Goal: Task Accomplishment & Management: Use online tool/utility

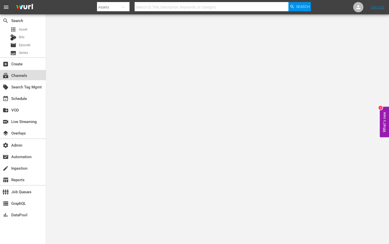
click at [29, 78] on div "subscriptions Channels" at bounding box center [23, 75] width 46 height 10
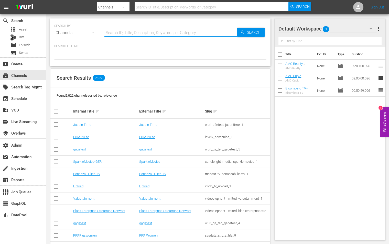
click at [144, 32] on input "text" at bounding box center [170, 33] width 133 height 12
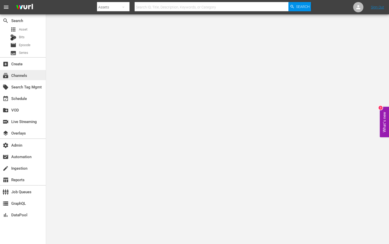
click at [29, 70] on div "subscriptions Channels" at bounding box center [23, 75] width 46 height 10
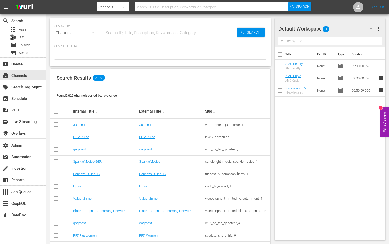
click at [155, 31] on input "text" at bounding box center [170, 33] width 133 height 12
paste input "bloomberg_bloombergtv_16"
type input "bloomberg_bloombergtv_16"
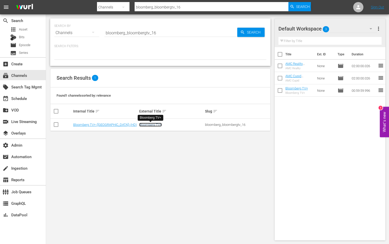
click at [153, 125] on link "Bloomberg TV+" at bounding box center [150, 125] width 23 height 4
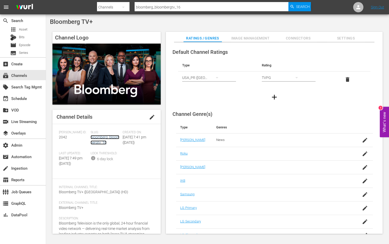
click at [93, 142] on link "bloomberg_bloombergtv_16" at bounding box center [105, 139] width 29 height 9
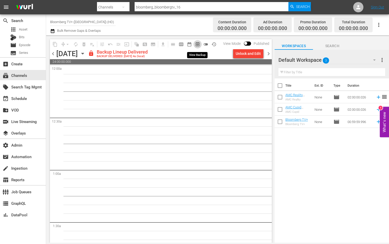
click at [194, 46] on button "preview_outlined" at bounding box center [198, 44] width 8 height 8
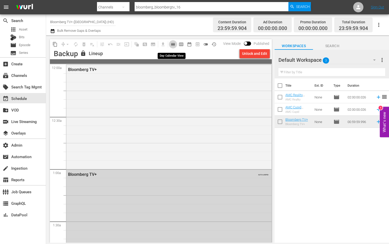
click at [176, 45] on button "calendar_view_day_outlined" at bounding box center [173, 44] width 8 height 8
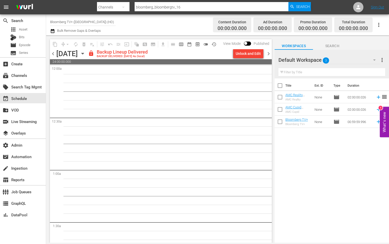
click at [270, 53] on span "chevron_right" at bounding box center [268, 53] width 6 height 6
click at [269, 54] on span "chevron_right" at bounding box center [268, 53] width 6 height 6
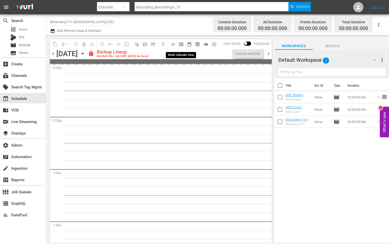
click at [182, 45] on span "calendar_view_week_outlined" at bounding box center [181, 44] width 5 height 5
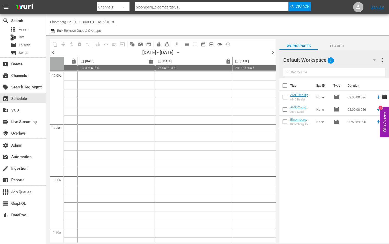
scroll to position [0, 253]
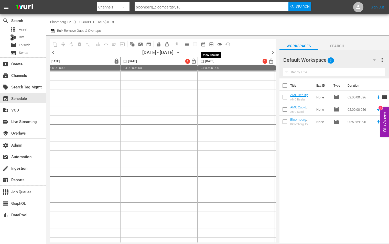
click at [208, 44] on button "preview_outlined" at bounding box center [211, 44] width 8 height 8
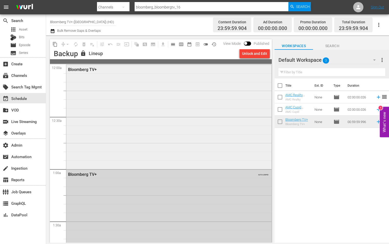
click at [117, 124] on div "Bloomberg TV+" at bounding box center [168, 116] width 205 height 103
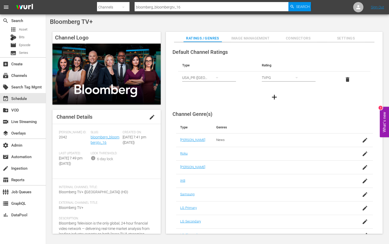
scroll to position [20, 0]
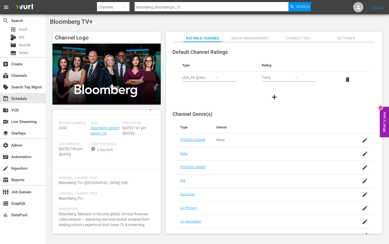
click at [101, 216] on div "Description: Bloomberg Television is the only global, 24-hour financial video n…" at bounding box center [106, 220] width 95 height 26
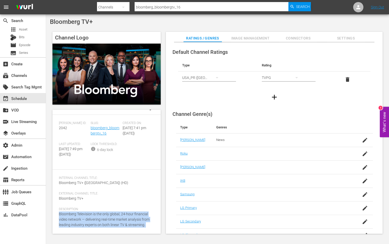
click at [101, 216] on div "Description: Bloomberg Television is the only global, 24-hour financial video n…" at bounding box center [106, 220] width 95 height 26
copy div "Bloomberg Television is the only global, 24-hour financial video network — deli…"
click at [109, 126] on link "bloomberg_bloombergtv_16" at bounding box center [105, 130] width 29 height 9
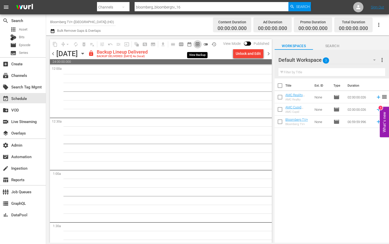
click at [199, 44] on span "preview_outlined" at bounding box center [197, 44] width 5 height 5
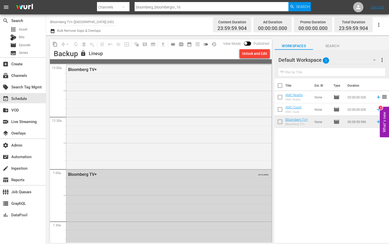
click at [161, 101] on div "Bloomberg TV+" at bounding box center [168, 116] width 205 height 103
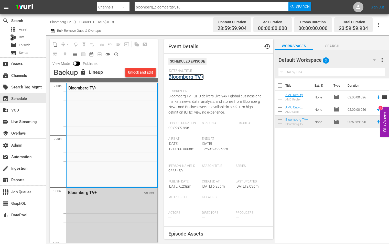
click at [194, 77] on link "Bloomberg TV+" at bounding box center [185, 77] width 35 height 6
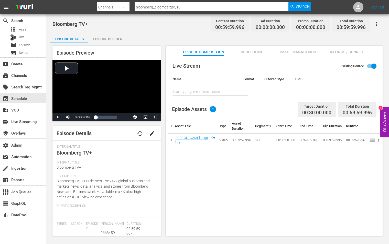
click at [155, 133] on button "edit" at bounding box center [152, 133] width 12 height 12
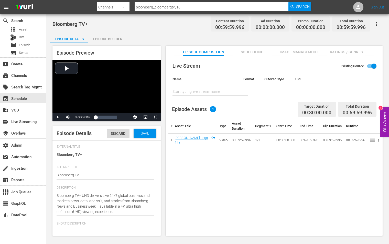
type input "No Series"
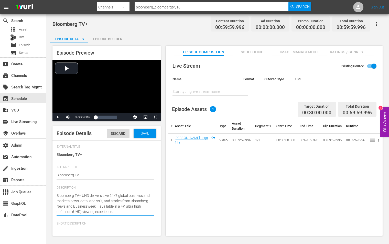
paste textarea "elevision is the only global, 24-hour financial video network — delivering real…"
type textarea "Bloomberg Television is the only global, 24-hour financial video network — deli…"
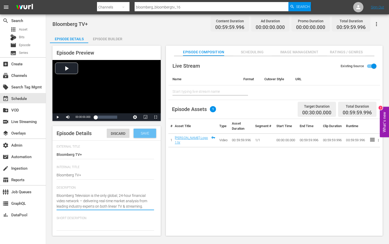
type textarea "Bloomberg Television is the only global, 24-hour financial video network — deli…"
click at [145, 129] on div "Save" at bounding box center [145, 133] width 23 height 9
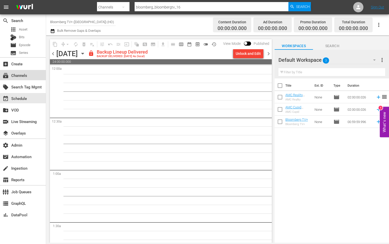
click at [27, 79] on div "subscriptions Channels" at bounding box center [23, 75] width 46 height 10
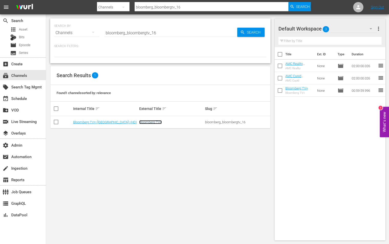
click at [144, 122] on link "Bloomberg TV+" at bounding box center [150, 122] width 23 height 4
